Goal: Check status

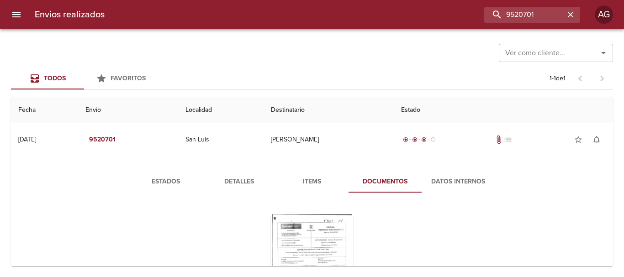
scroll to position [89, 0]
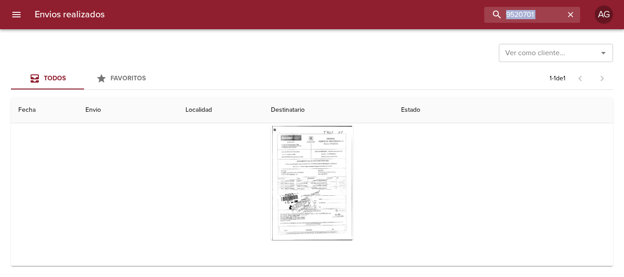
click at [534, 23] on div "Envios realizados 9520701 AG" at bounding box center [312, 14] width 624 height 29
click at [572, 11] on icon "button" at bounding box center [570, 14] width 9 height 9
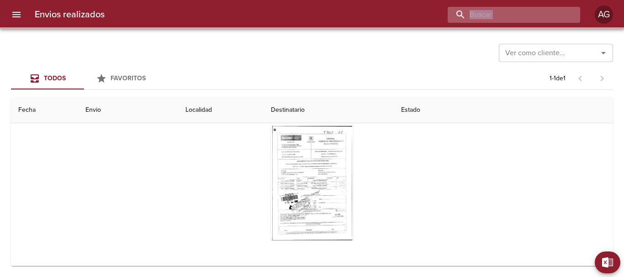
click at [524, 19] on input "buscar" at bounding box center [505, 15] width 117 height 16
click at [532, 17] on input "buscar" at bounding box center [505, 15] width 117 height 16
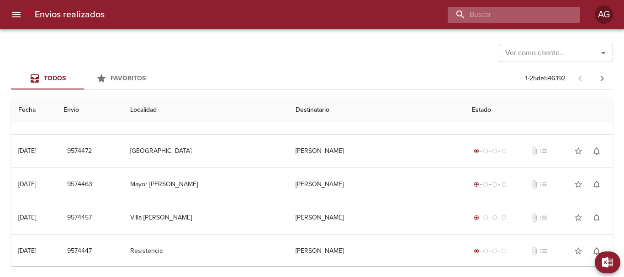
scroll to position [0, 0]
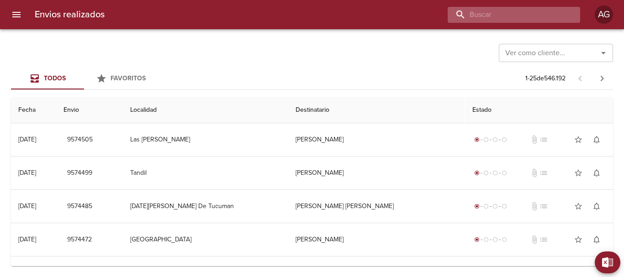
paste input "241531"
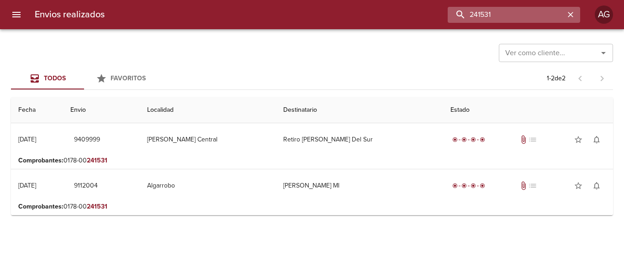
click at [517, 9] on input "241531" at bounding box center [505, 15] width 117 height 16
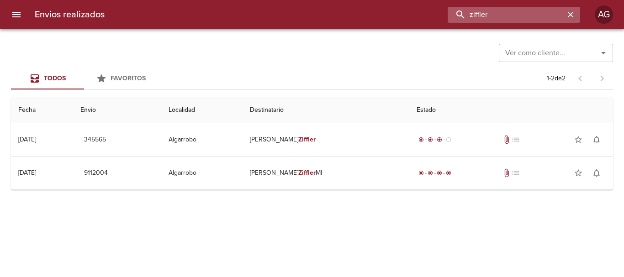
click at [488, 17] on input "ziffler" at bounding box center [505, 15] width 117 height 16
paste input "241531"
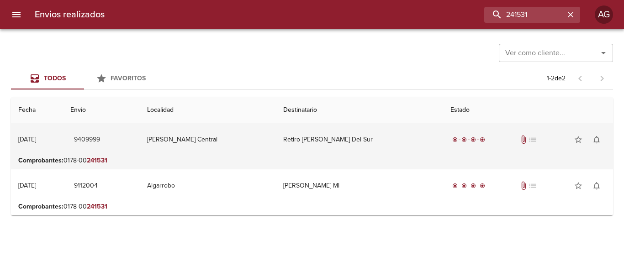
click at [359, 143] on td "Retiro [PERSON_NAME] Del Sur" at bounding box center [360, 139] width 168 height 33
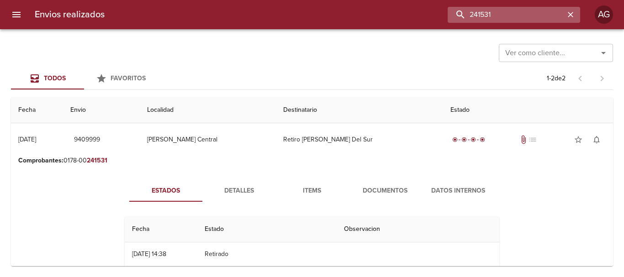
click at [538, 22] on input "241531" at bounding box center [505, 15] width 117 height 16
click at [538, 22] on input "9409999" at bounding box center [505, 15] width 117 height 16
type input "9409999"
